Goal: Find specific page/section: Find specific page/section

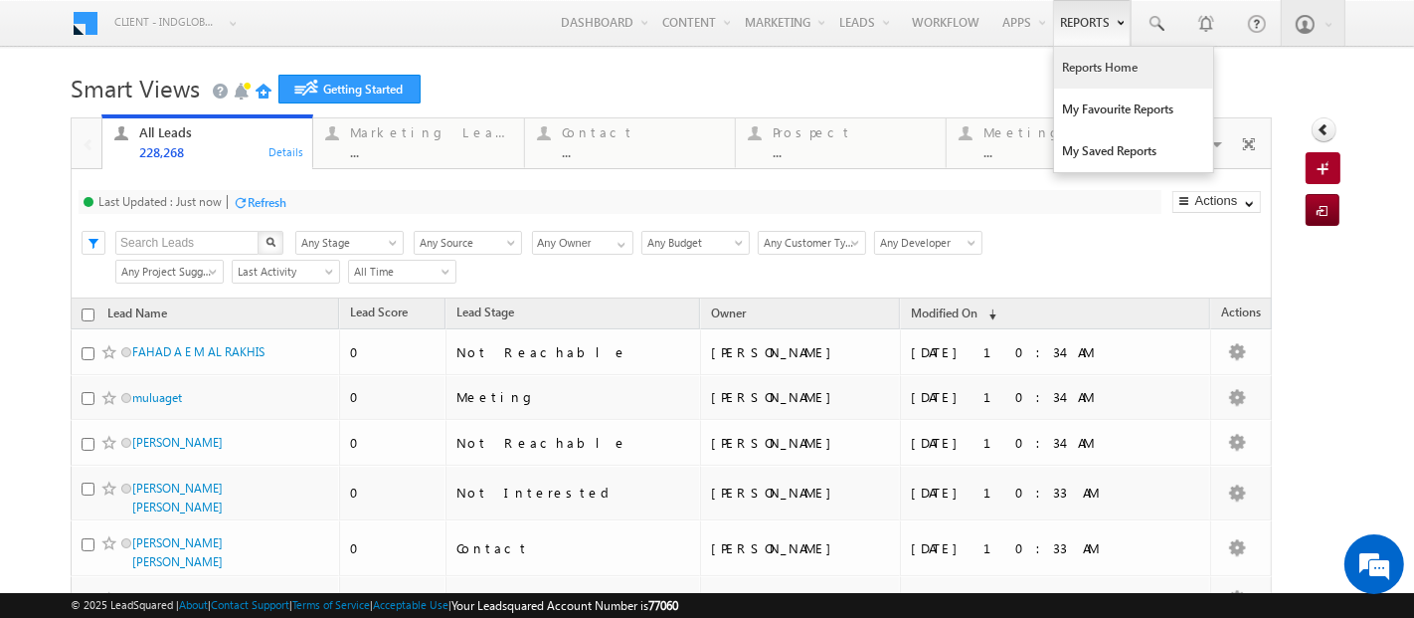
click at [1073, 67] on link "Reports Home" at bounding box center [1133, 68] width 159 height 42
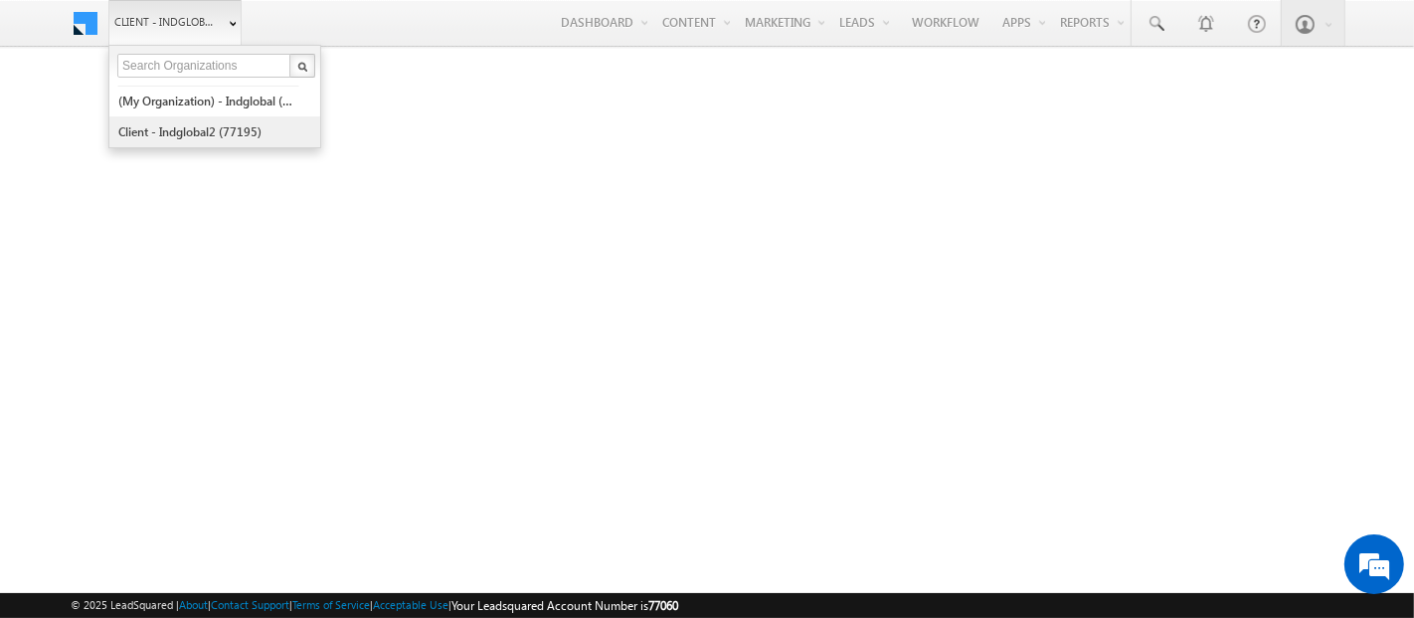
click at [187, 131] on link "Client - indglobal2 (77195)" at bounding box center [208, 131] width 182 height 31
